Goal: Information Seeking & Learning: Find specific fact

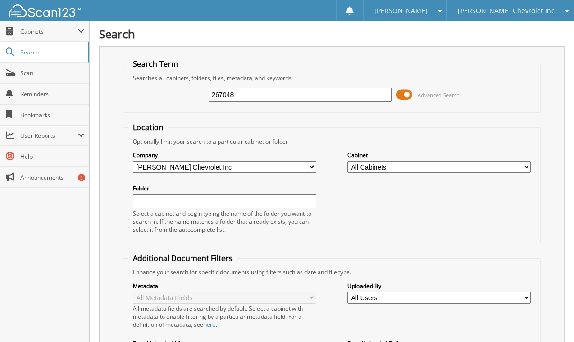
type input "267048"
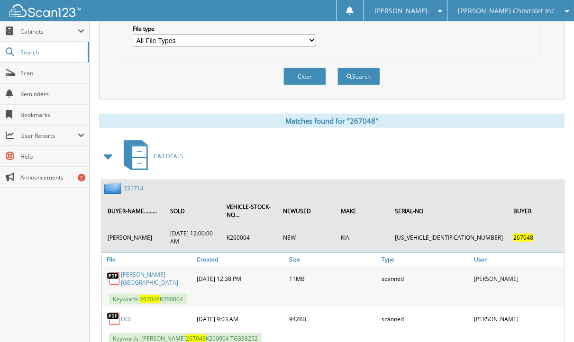
scroll to position [367, 0]
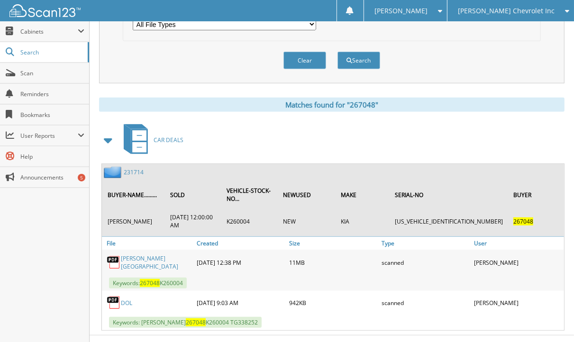
click at [48, 216] on div "Close Cabinets This Company All Companies Search Scan" at bounding box center [45, 181] width 90 height 321
click at [131, 168] on link "231714" at bounding box center [134, 172] width 20 height 8
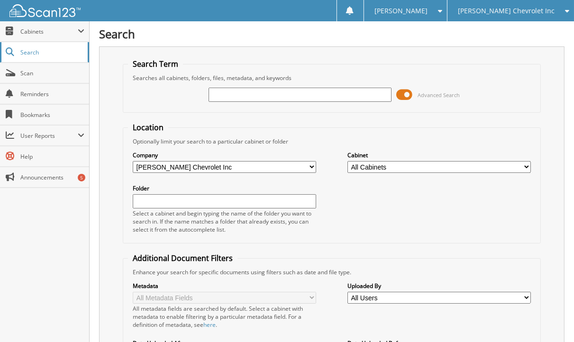
click at [37, 48] on span "Search" at bounding box center [51, 52] width 63 height 8
type input "267046"
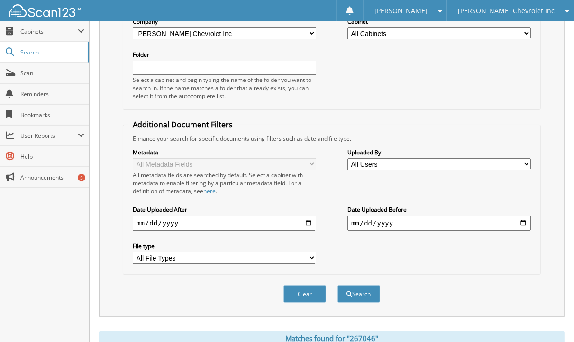
scroll to position [334, 0]
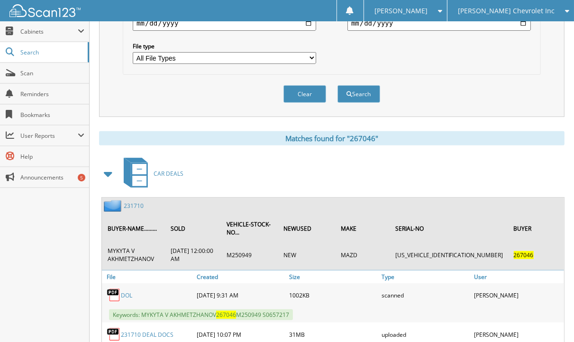
click at [72, 217] on div "Close Cabinets This Company All Companies Search Scan" at bounding box center [45, 181] width 90 height 321
click at [52, 218] on div "Close Cabinets This Company All Companies Search Scan" at bounding box center [45, 181] width 90 height 321
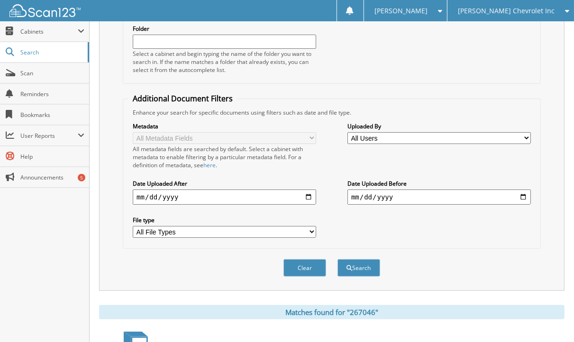
scroll to position [0, 0]
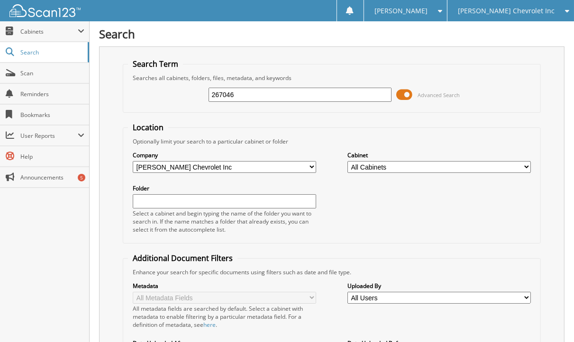
drag, startPoint x: 243, startPoint y: 100, endPoint x: 160, endPoint y: 95, distance: 83.0
click at [160, 95] on div "267046 Advanced Search" at bounding box center [332, 95] width 408 height 26
type input "245032"
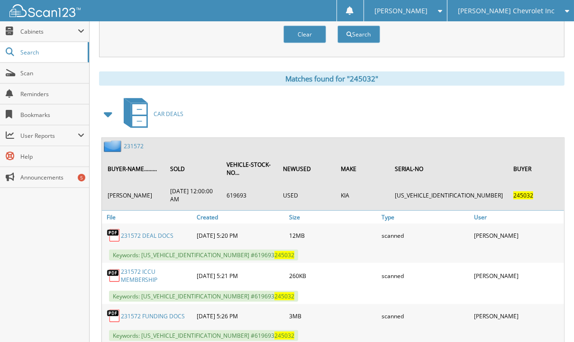
scroll to position [397, 0]
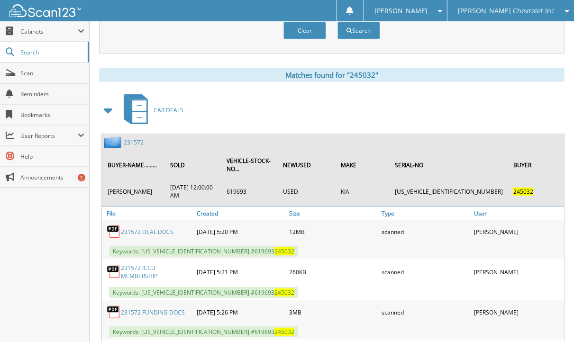
click at [23, 226] on div "Close Cabinets This Company All Companies Search Scan" at bounding box center [45, 181] width 90 height 321
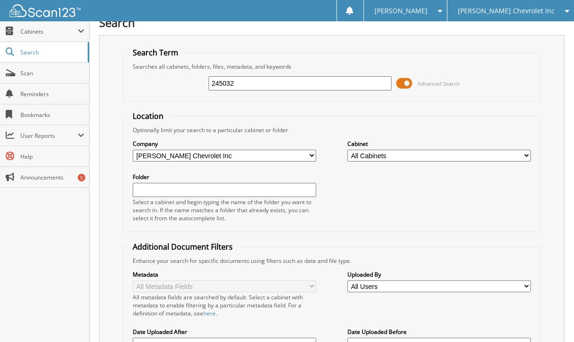
scroll to position [0, 0]
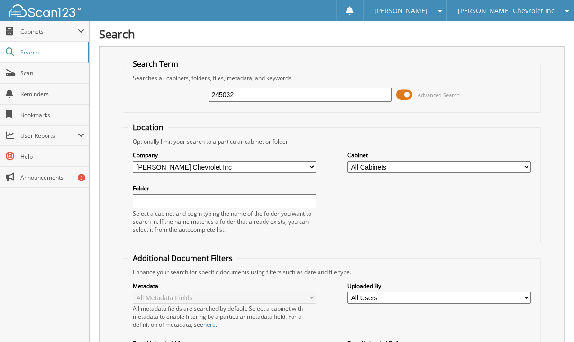
drag, startPoint x: 241, startPoint y: 90, endPoint x: 174, endPoint y: 96, distance: 66.6
click at [174, 96] on div "245032 Advanced Search" at bounding box center [332, 95] width 408 height 26
type input "266797"
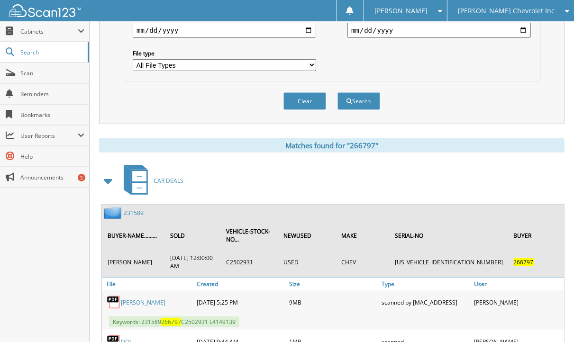
scroll to position [367, 0]
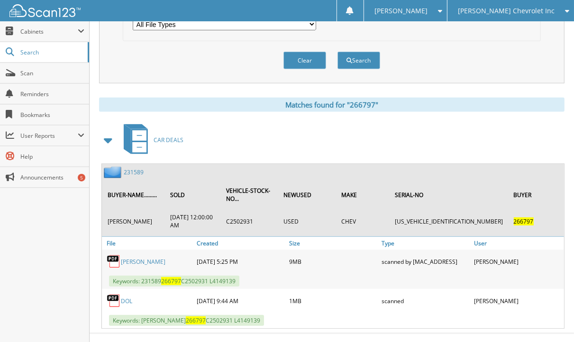
click at [131, 168] on link "231589" at bounding box center [134, 172] width 20 height 8
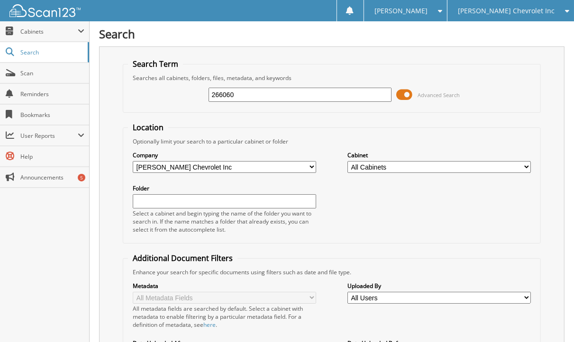
type input "266060"
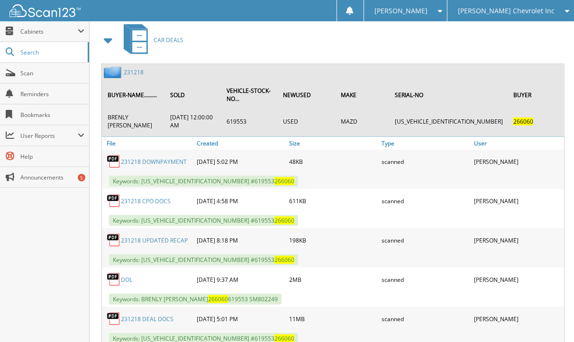
scroll to position [484, 0]
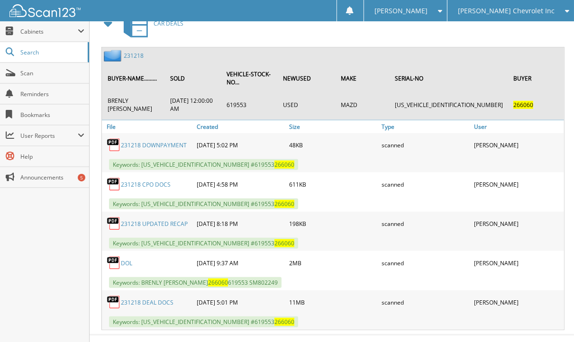
click at [62, 296] on div "Close Cabinets This Company All Companies Search Scan" at bounding box center [45, 181] width 90 height 321
click at [134, 52] on link "231218" at bounding box center [134, 56] width 20 height 8
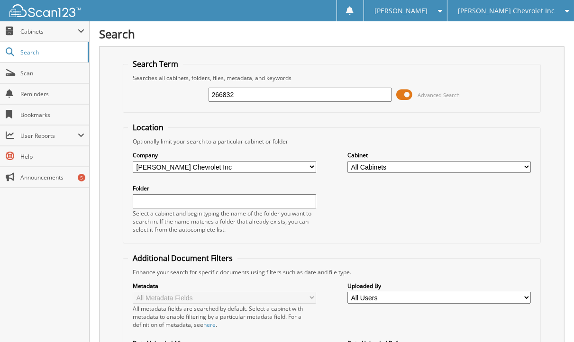
type input "266832"
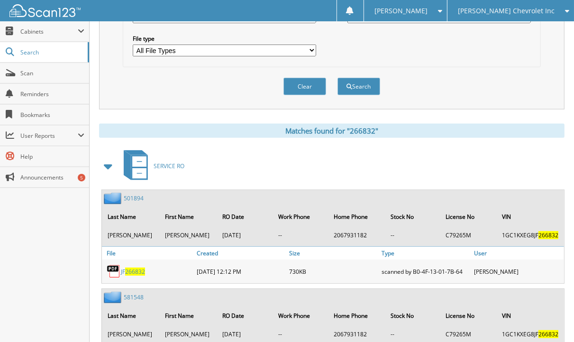
scroll to position [802, 0]
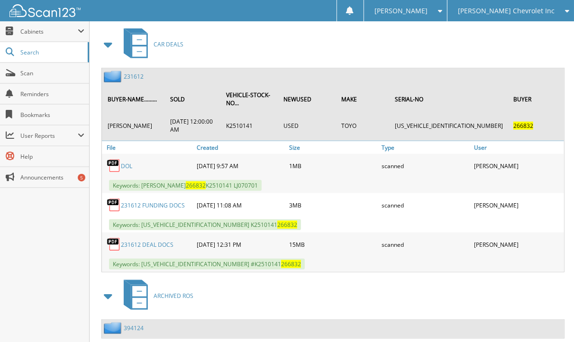
click at [125, 114] on td "JERRY HEBERT" at bounding box center [134, 126] width 62 height 24
click at [32, 259] on div "Close Cabinets This Company All Companies Search Scan" at bounding box center [45, 181] width 90 height 321
click at [131, 73] on link "231612" at bounding box center [134, 77] width 20 height 8
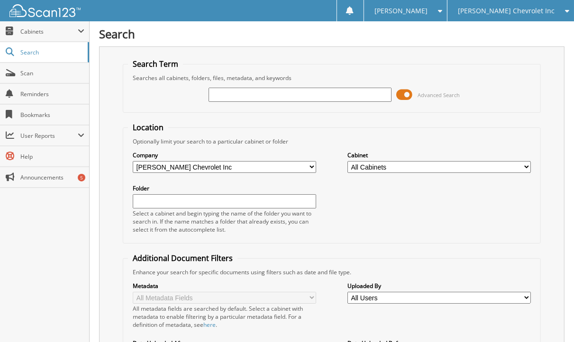
click at [95, 227] on div "Search Search Term Searches all cabinets, folders, files, metadata, and keyword…" at bounding box center [332, 239] width 484 height 479
click at [255, 95] on input "text" at bounding box center [300, 95] width 183 height 14
type input "266289"
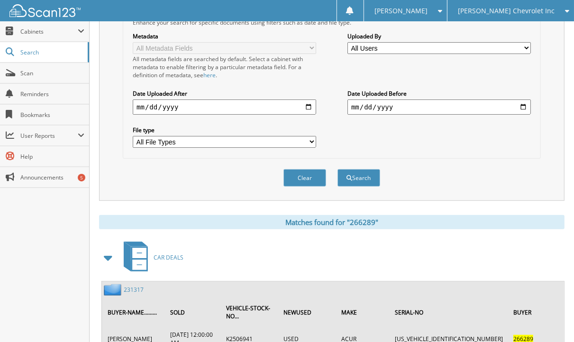
scroll to position [351, 0]
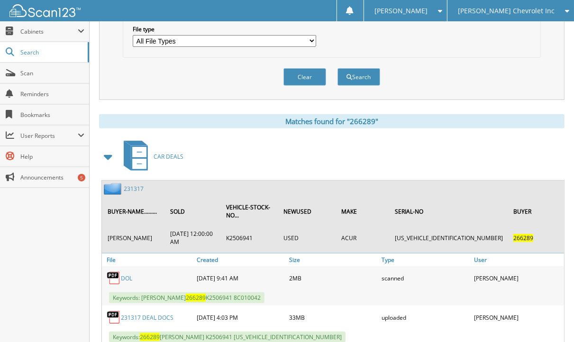
click at [119, 103] on div "Search Term Searches all cabinets, folders, files, metadata, and keywords 26628…" at bounding box center [331, 21] width 465 height 650
click at [119, 122] on div "Matches found for "266289" CAR DEALS 231317 BUYER-NAME......... SOLD VEHICLE-ST…" at bounding box center [331, 229] width 465 height 231
click at [133, 185] on link "231317" at bounding box center [134, 189] width 20 height 8
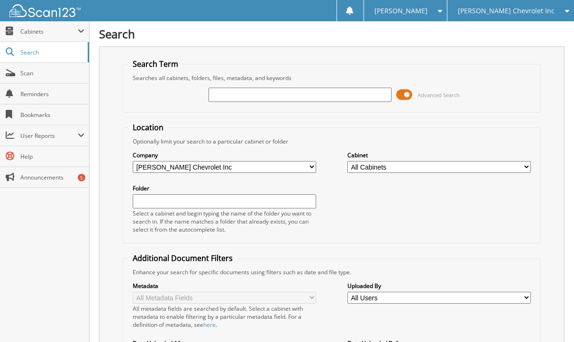
click at [113, 89] on div "Search Term Searches all cabinets, folders, files, metadata, and keywords Advan…" at bounding box center [331, 248] width 465 height 404
click at [255, 94] on input "text" at bounding box center [300, 95] width 183 height 14
type input "266946"
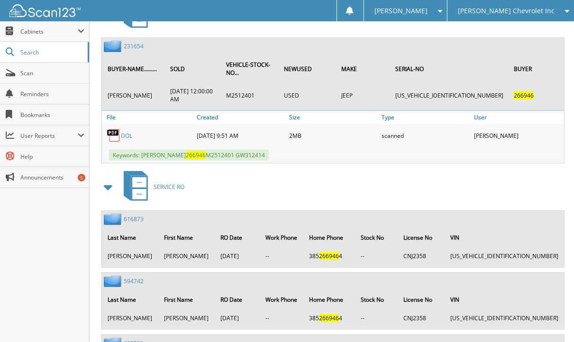
scroll to position [597, 0]
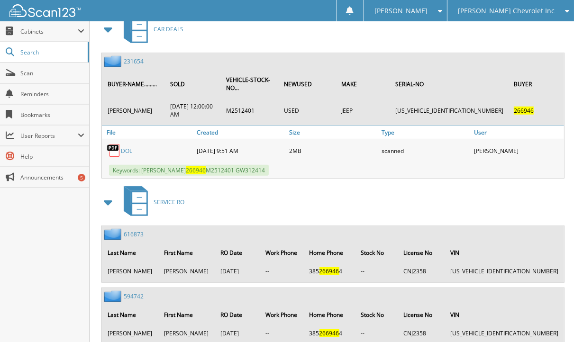
click at [49, 255] on div "Close Cabinets This Company All Companies Search Scan" at bounding box center [45, 181] width 90 height 321
click at [46, 246] on div "Close Cabinets This Company All Companies Search Scan" at bounding box center [45, 181] width 90 height 321
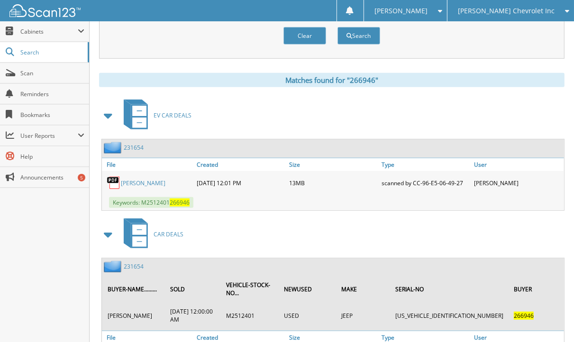
scroll to position [390, 0]
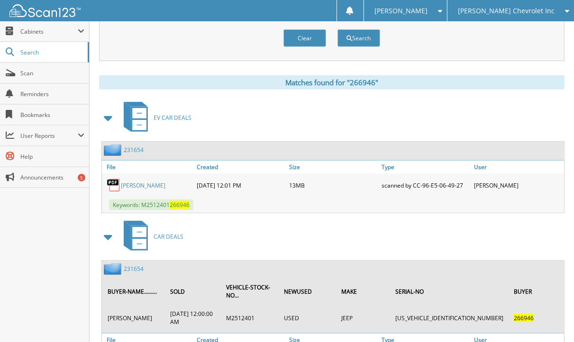
click at [167, 233] on span "CAR DEALS" at bounding box center [169, 237] width 30 height 8
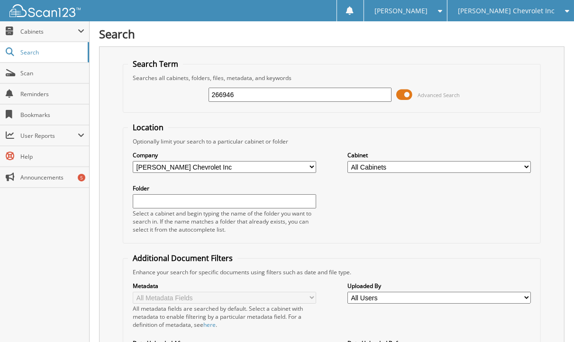
drag, startPoint x: 246, startPoint y: 96, endPoint x: 115, endPoint y: 89, distance: 131.4
click at [115, 89] on div "Search Term Searches all cabinets, folders, files, metadata, and keywords 26694…" at bounding box center [331, 248] width 465 height 404
type input "264642"
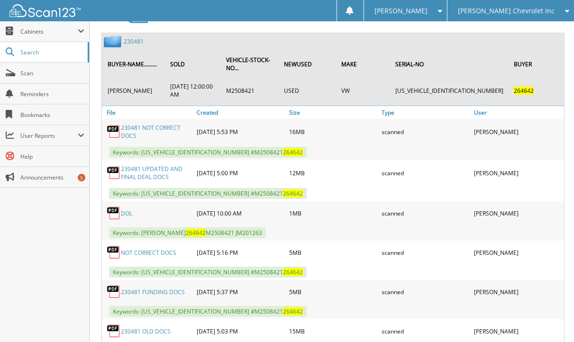
scroll to position [615, 0]
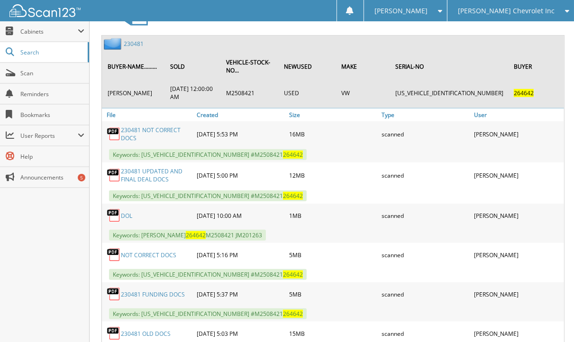
click at [64, 224] on div "Close Cabinets This Company All Companies Search Scan" at bounding box center [45, 181] width 90 height 321
click at [45, 223] on div "Close Cabinets This Company All Companies Search Scan" at bounding box center [45, 181] width 90 height 321
click at [133, 40] on link "230481" at bounding box center [134, 44] width 20 height 8
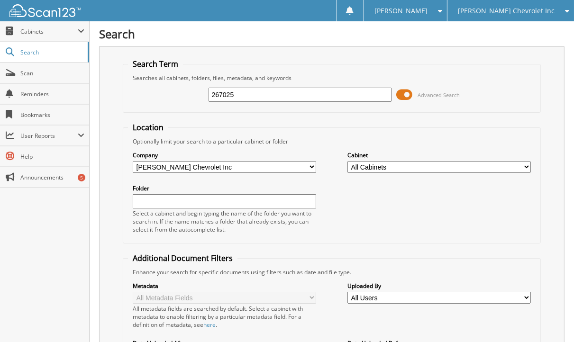
type input "267025"
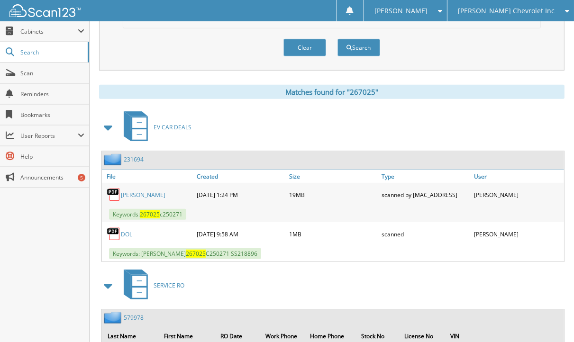
scroll to position [90, 0]
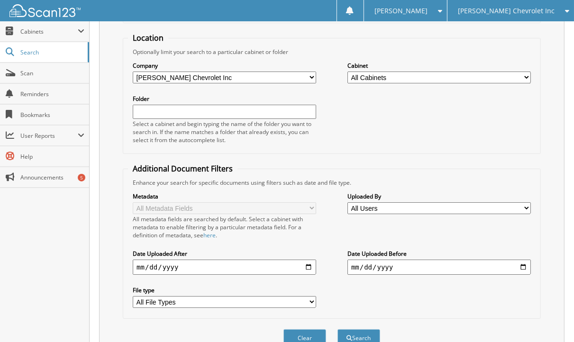
type input "267025"
click at [46, 49] on span "Search" at bounding box center [51, 52] width 63 height 8
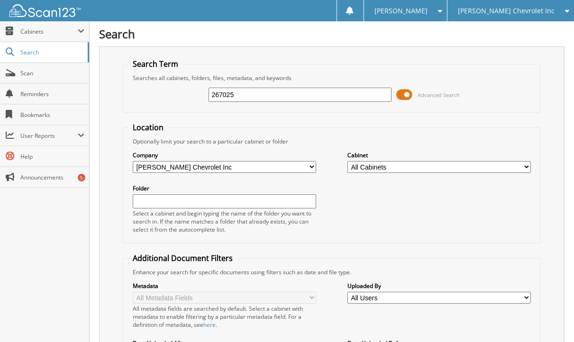
type input "267025"
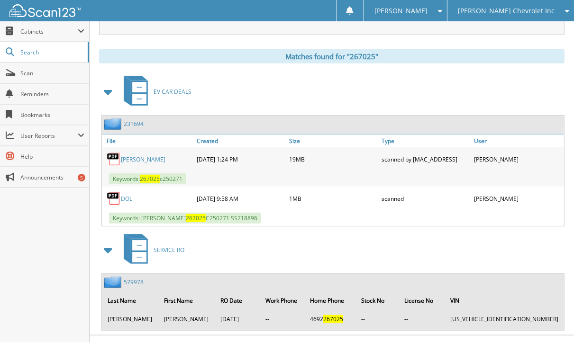
scroll to position [418, 0]
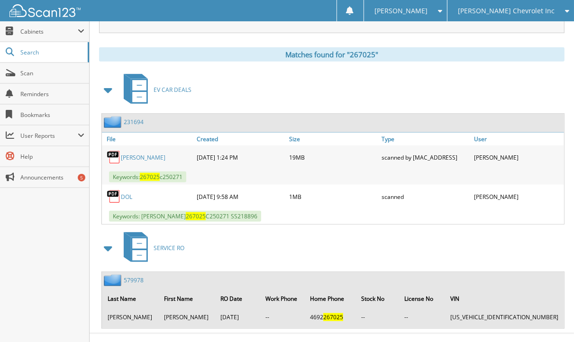
drag, startPoint x: 61, startPoint y: 237, endPoint x: 488, endPoint y: 71, distance: 458.9
click at [488, 71] on div "EV CAR DEALS" at bounding box center [331, 89] width 465 height 37
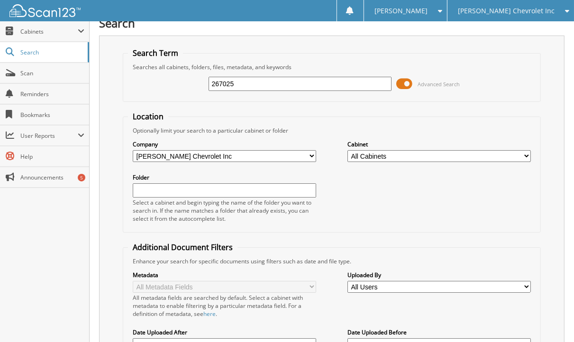
scroll to position [0, 0]
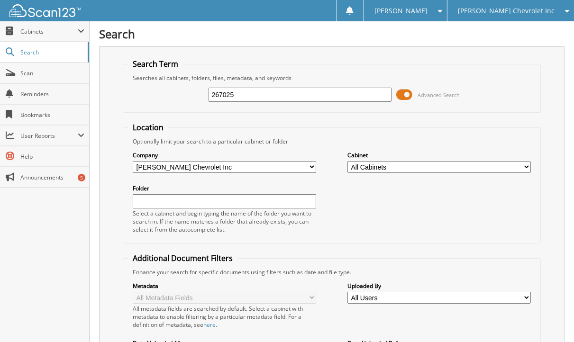
drag, startPoint x: 239, startPoint y: 100, endPoint x: 147, endPoint y: 96, distance: 91.5
click at [147, 96] on div "267025 Advanced Search" at bounding box center [332, 95] width 408 height 26
type input "266804"
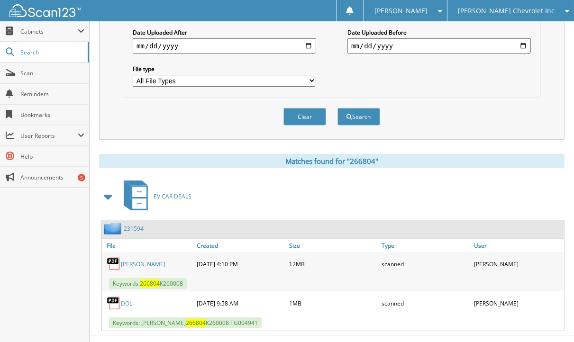
scroll to position [316, 0]
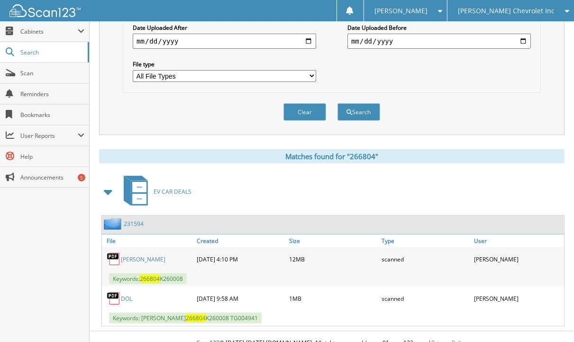
click at [62, 255] on div "Close Cabinets This Company All Companies Search Scan" at bounding box center [45, 181] width 90 height 321
click at [54, 245] on div "Close Cabinets This Company All Companies Search Scan" at bounding box center [45, 181] width 90 height 321
click at [127, 220] on link "231594" at bounding box center [134, 224] width 20 height 8
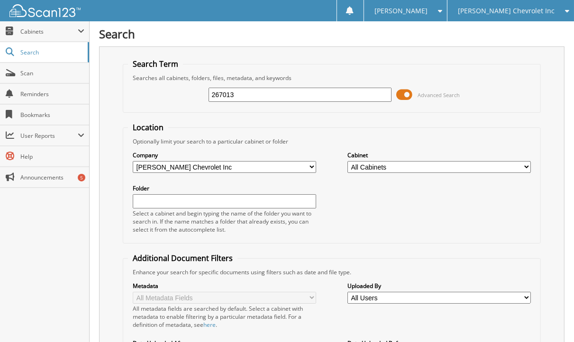
type input "267013"
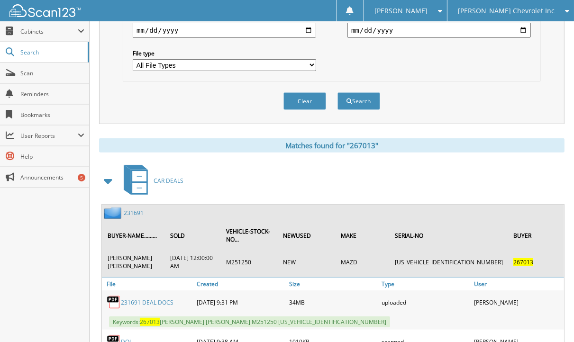
scroll to position [338, 0]
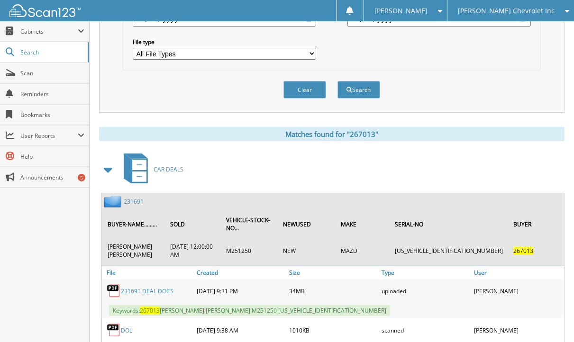
click at [13, 264] on div "Close Cabinets This Company All Companies Search Scan" at bounding box center [45, 181] width 90 height 321
click at [56, 251] on div "Close Cabinets This Company All Companies Search Scan" at bounding box center [45, 181] width 90 height 321
click at [136, 209] on table "BUYER-NAME......... SOLD VEHICLE-STOCK-NO... NEWUSED MAKE SERIAL-NO BUYER TIMOT…" at bounding box center [333, 236] width 462 height 54
click at [136, 197] on div "231691 BUYER-NAME......... SOLD VEHICLE-STOCK-NO... NEWUSED MAKE SERIAL-NO BUYE…" at bounding box center [333, 229] width 462 height 73
click at [136, 198] on link "231691" at bounding box center [134, 202] width 20 height 8
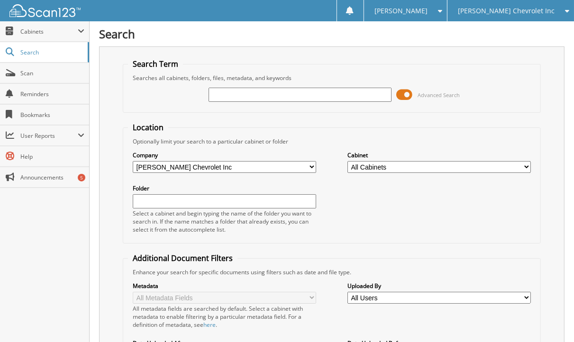
click at [124, 207] on fieldset "Location Optionally limit your search to a particular cabinet or folder Company…" at bounding box center [332, 182] width 418 height 121
click at [293, 88] on input "text" at bounding box center [300, 95] width 183 height 14
type input "124513"
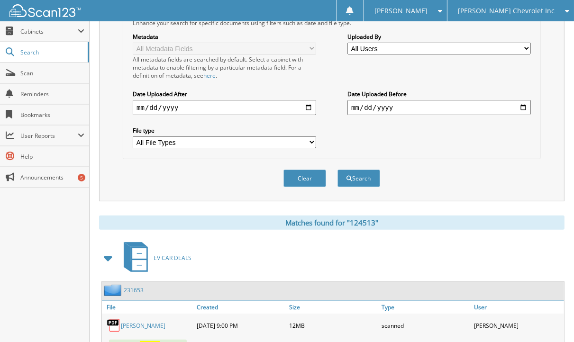
scroll to position [316, 0]
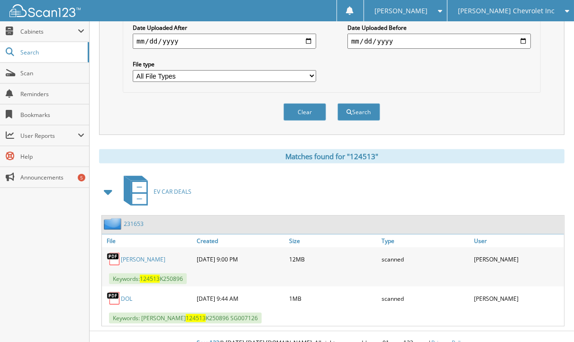
click at [39, 249] on div "Close Cabinets This Company All Companies Search Scan" at bounding box center [45, 181] width 90 height 321
click at [61, 273] on div "Close Cabinets This Company All Companies Search Scan" at bounding box center [45, 181] width 90 height 321
click at [50, 217] on div "Close Cabinets This Company All Companies Search Scan" at bounding box center [45, 181] width 90 height 321
click at [55, 215] on div "Close Cabinets This Company All Companies Search Scan" at bounding box center [45, 181] width 90 height 321
click at [134, 218] on div "231653" at bounding box center [123, 224] width 42 height 12
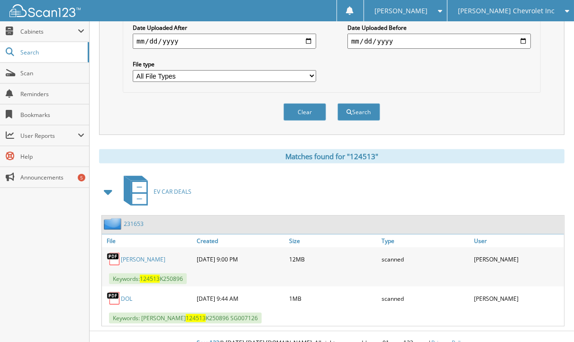
click at [137, 220] on link "231653" at bounding box center [134, 224] width 20 height 8
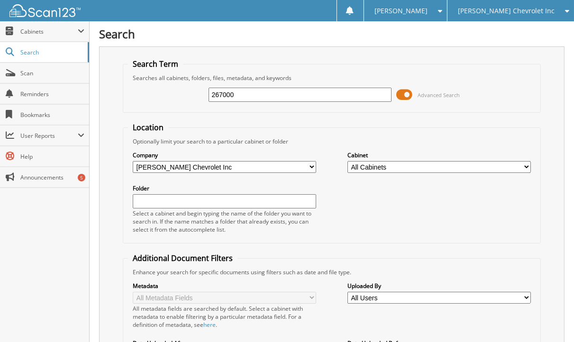
type input "267000"
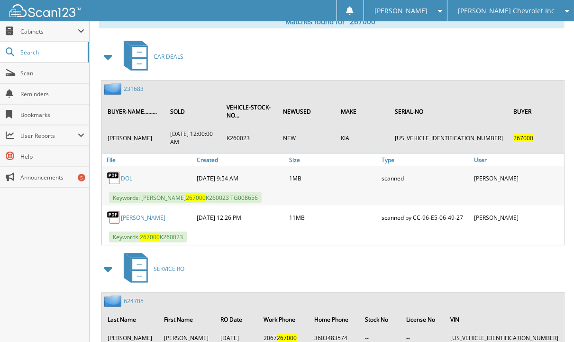
scroll to position [449, 0]
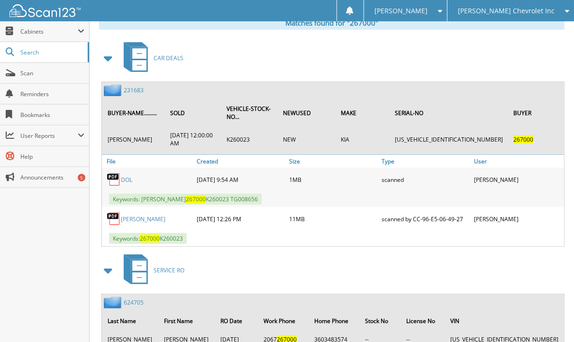
click at [57, 264] on div "Close Cabinets This Company All Companies Search Scan" at bounding box center [45, 181] width 90 height 321
click at [80, 281] on div "Close Cabinets This Company All Companies Search Scan" at bounding box center [45, 181] width 90 height 321
click at [16, 236] on div "Close Cabinets This Company All Companies Search Scan" at bounding box center [45, 181] width 90 height 321
click at [134, 86] on link "231683" at bounding box center [134, 90] width 20 height 8
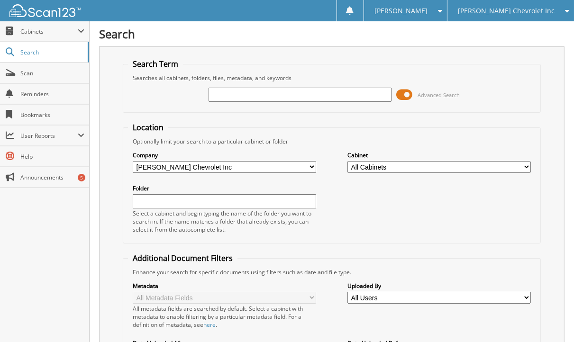
click at [114, 151] on div "Search Term Searches all cabinets, folders, files, metadata, and keywords Advan…" at bounding box center [331, 248] width 465 height 404
click at [228, 93] on input "text" at bounding box center [300, 95] width 183 height 14
type input "266987"
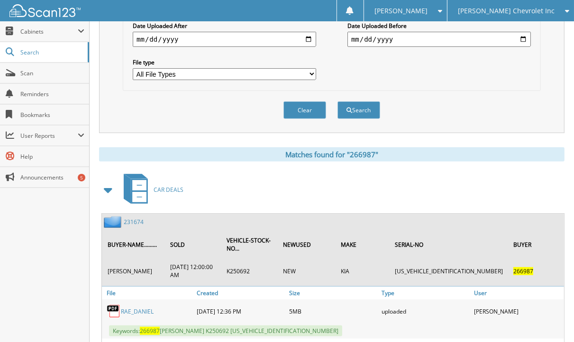
scroll to position [318, 0]
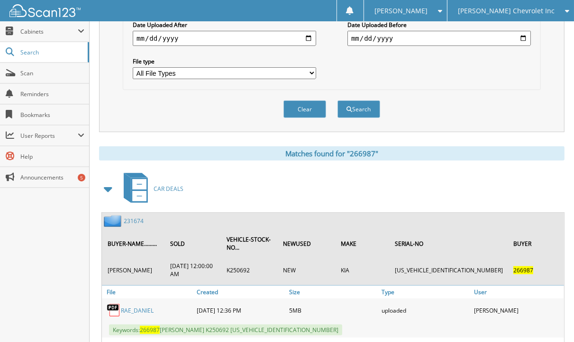
click at [136, 217] on link "231674" at bounding box center [134, 221] width 20 height 8
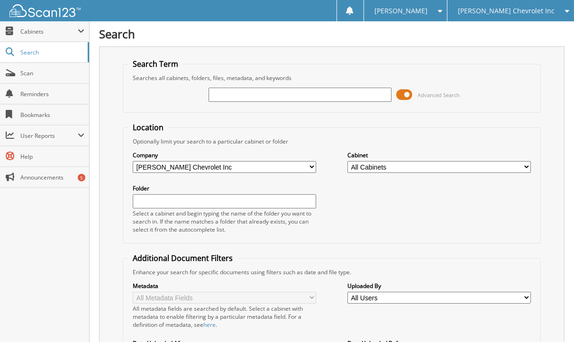
drag, startPoint x: 109, startPoint y: 94, endPoint x: 115, endPoint y: 91, distance: 6.6
click at [109, 94] on div "Search Term Searches all cabinets, folders, files, metadata, and keywords Advan…" at bounding box center [331, 248] width 465 height 404
click at [262, 96] on input "text" at bounding box center [300, 95] width 183 height 14
type input "266911"
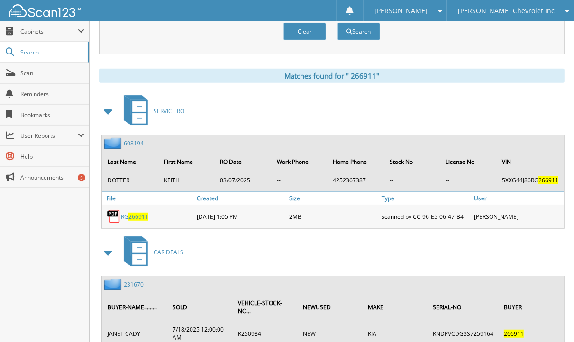
scroll to position [571, 0]
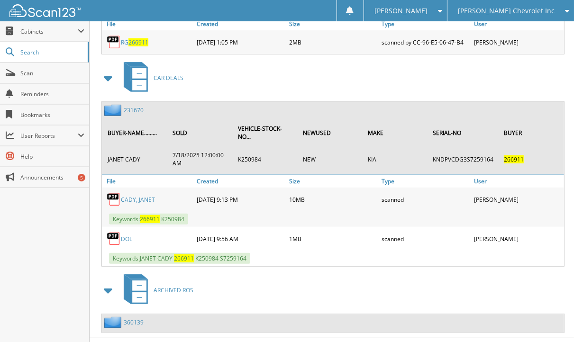
click at [135, 106] on link "2 3 1 6 7 0" at bounding box center [134, 110] width 20 height 8
